Goal: Obtain resource: Download file/media

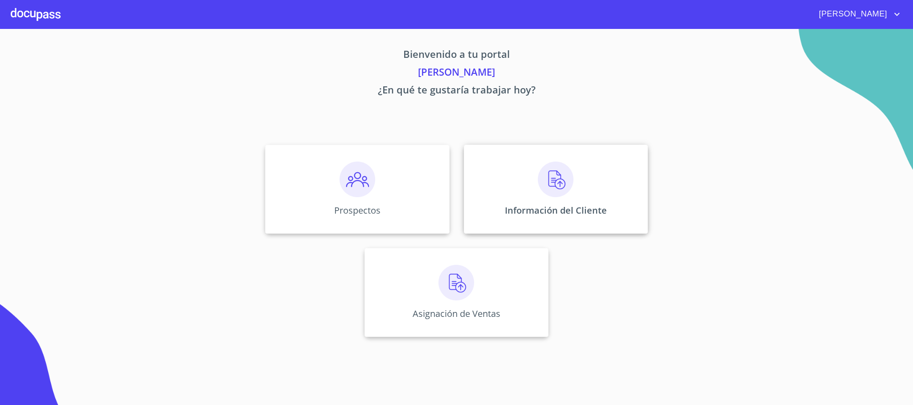
click at [504, 188] on div "Información del Cliente" at bounding box center [556, 189] width 184 height 89
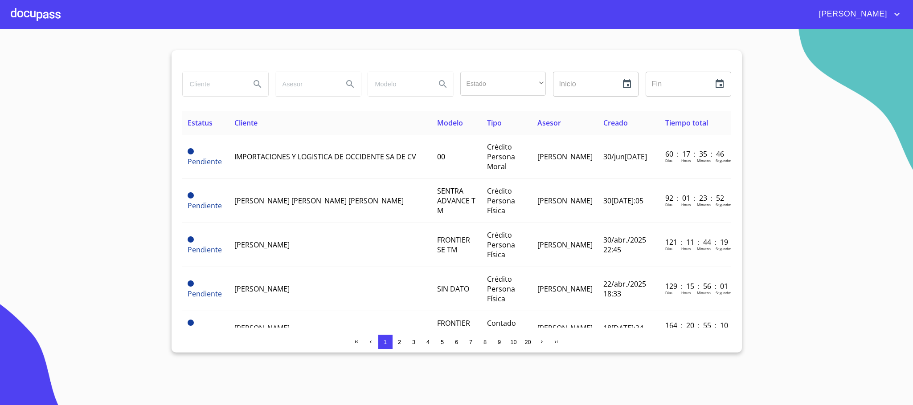
click at [200, 93] on input "search" at bounding box center [213, 84] width 61 height 24
click at [200, 90] on input "search" at bounding box center [213, 84] width 61 height 24
type input "[PERSON_NAME]"
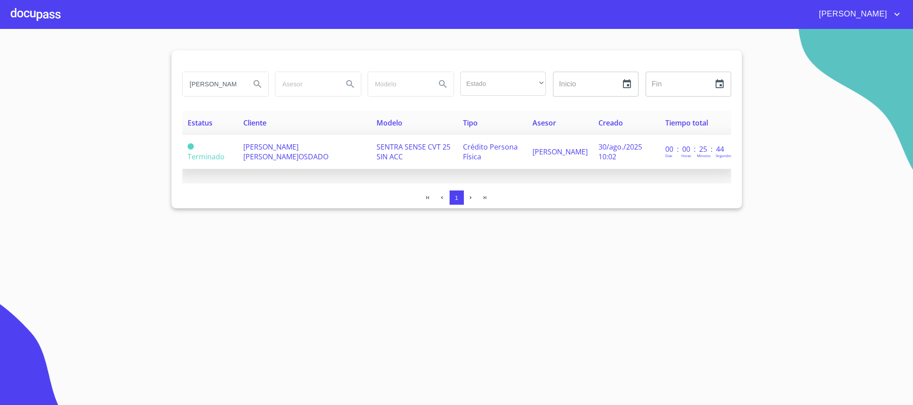
click at [302, 151] on td "[PERSON_NAME] [PERSON_NAME]OSDADO" at bounding box center [304, 152] width 133 height 34
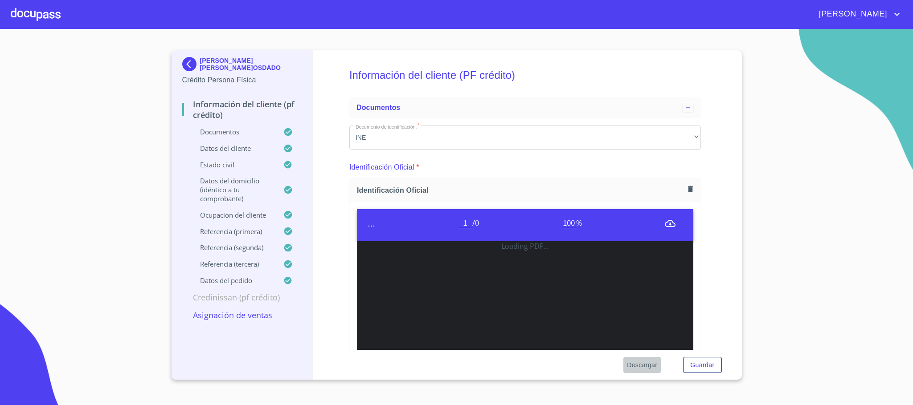
click at [651, 363] on span "Descargar" at bounding box center [642, 365] width 30 height 11
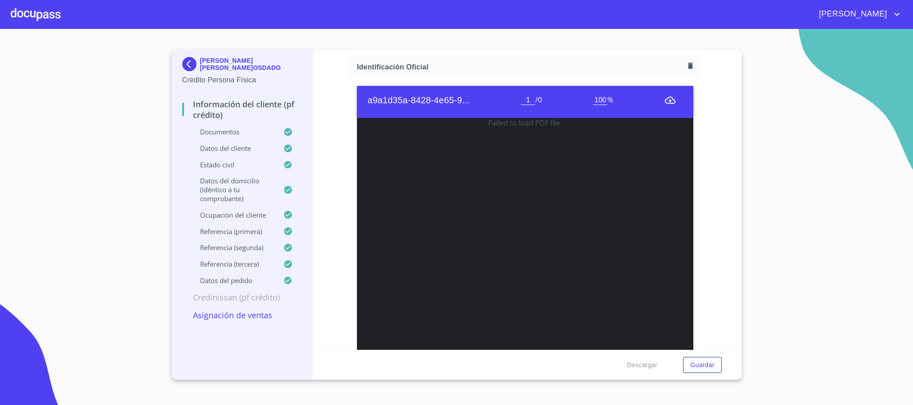
scroll to position [267, 0]
